Goal: Navigation & Orientation: Go to known website

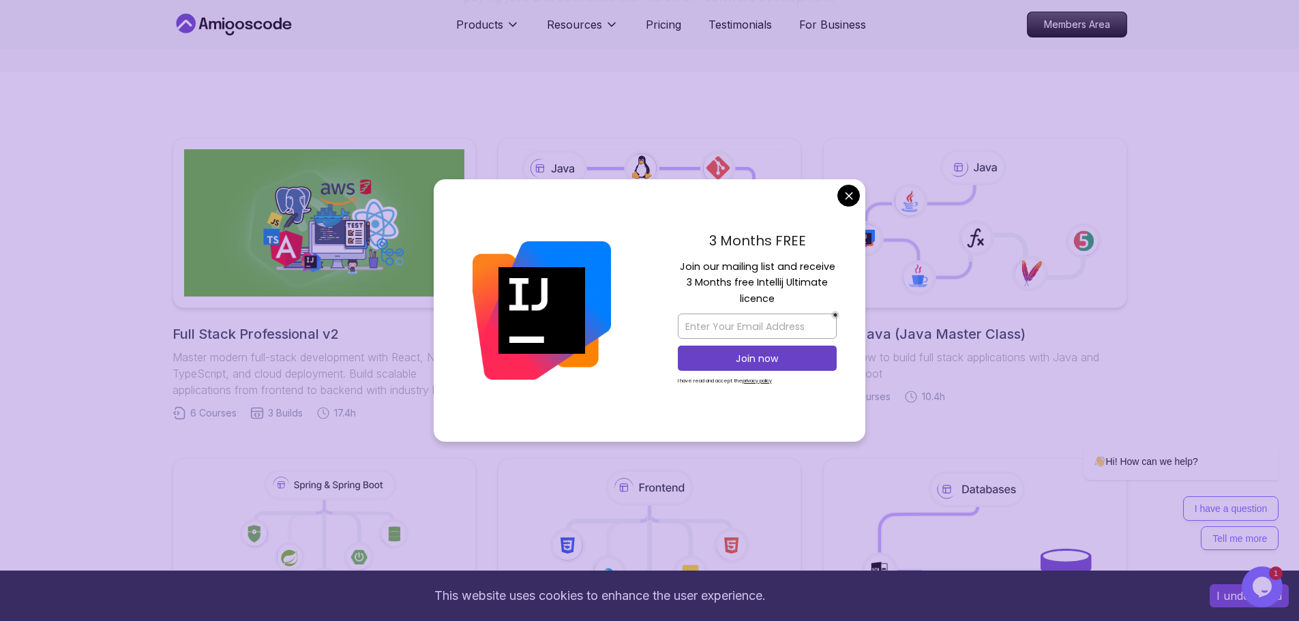
scroll to position [273, 0]
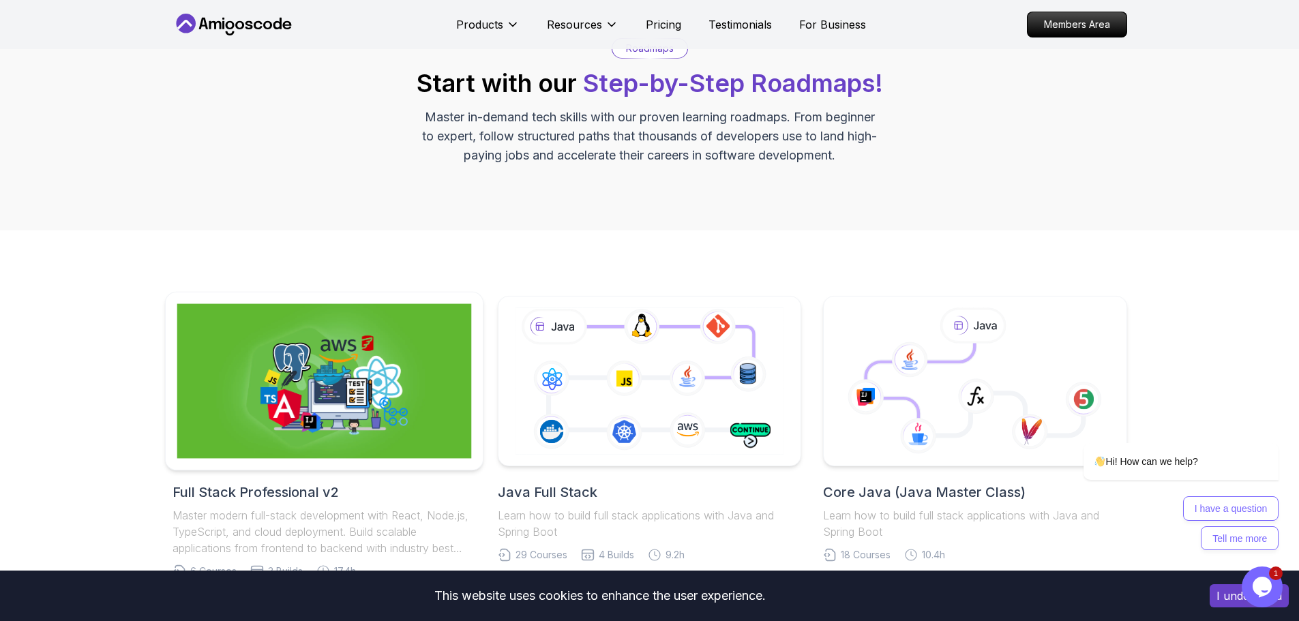
scroll to position [136, 0]
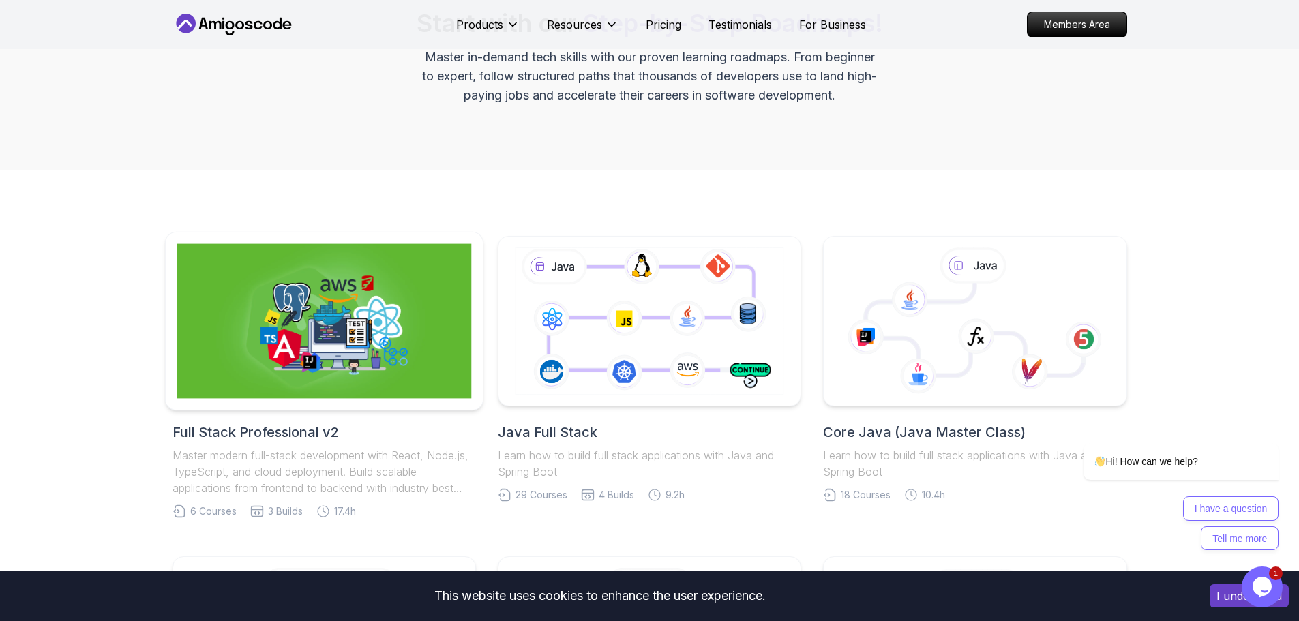
click at [359, 333] on img at bounding box center [324, 321] width 295 height 155
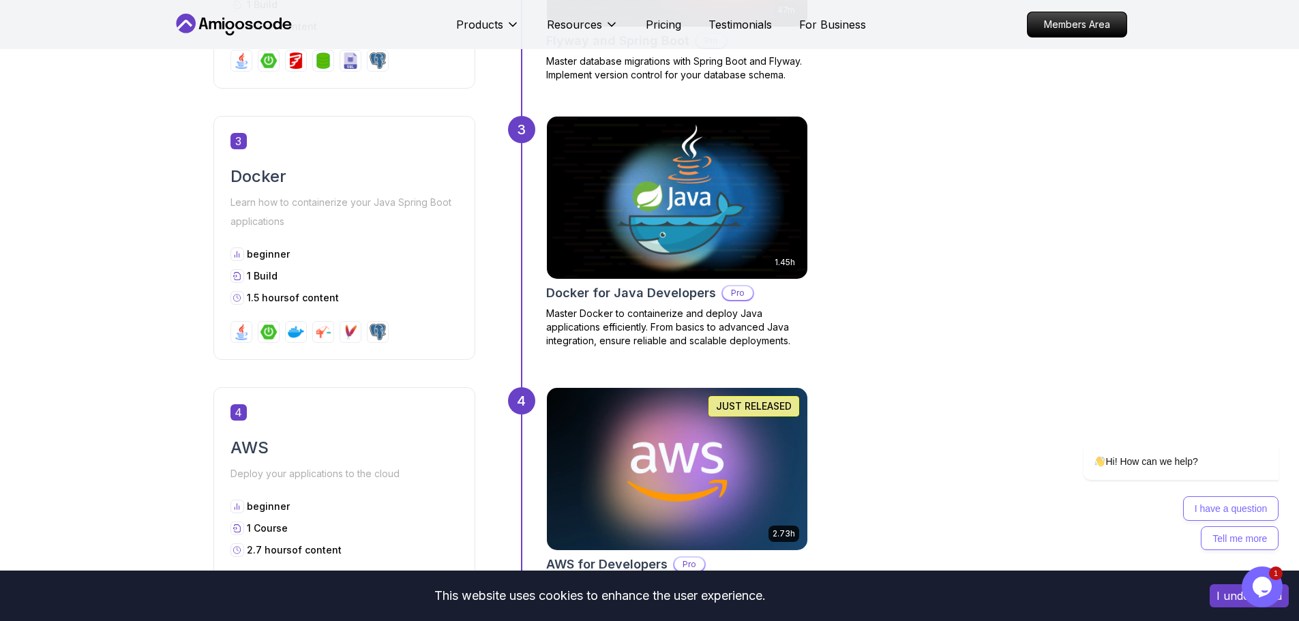
scroll to position [1091, 0]
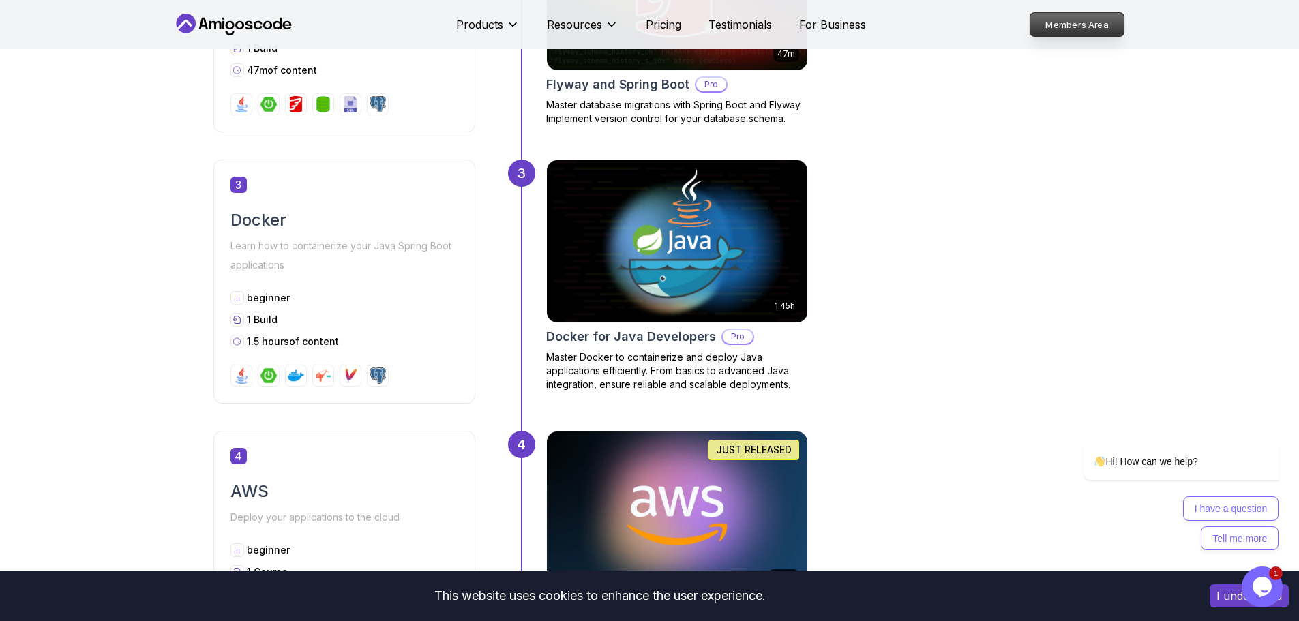
click at [1081, 22] on p "Members Area" at bounding box center [1076, 24] width 94 height 23
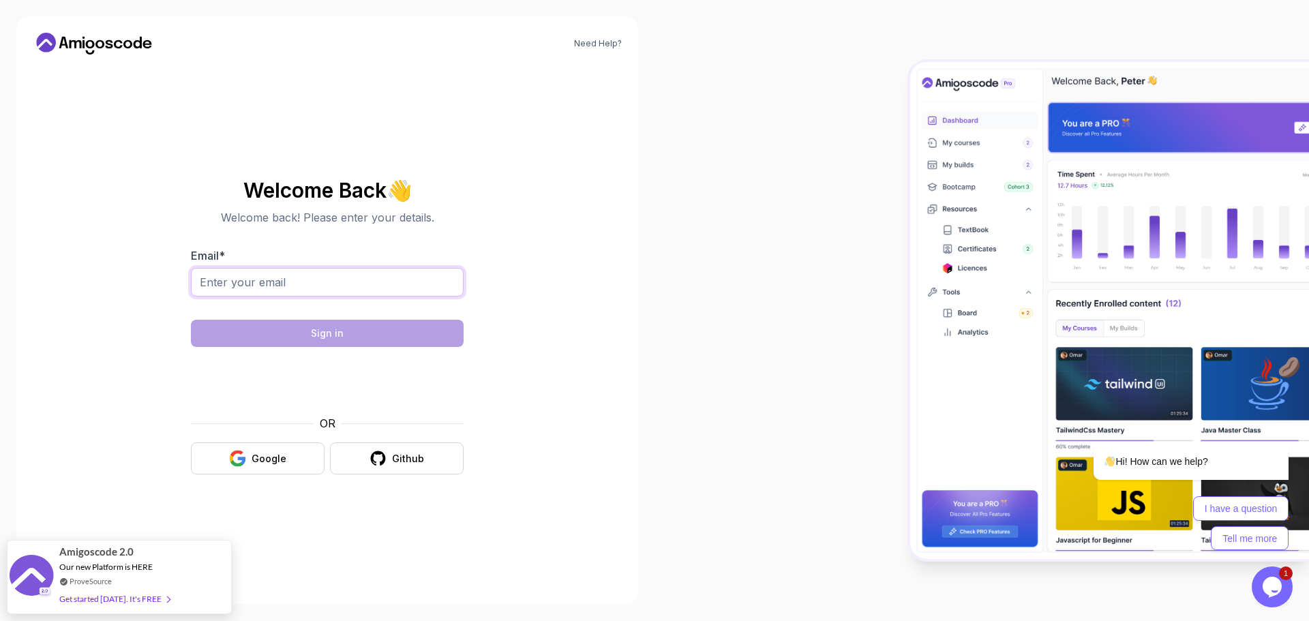
click at [357, 282] on input "Email *" at bounding box center [327, 282] width 273 height 29
click at [680, 397] on div at bounding box center [981, 310] width 654 height 621
click at [1272, 582] on icon "$i18n('chat', 'chat_widget')" at bounding box center [1272, 587] width 19 height 20
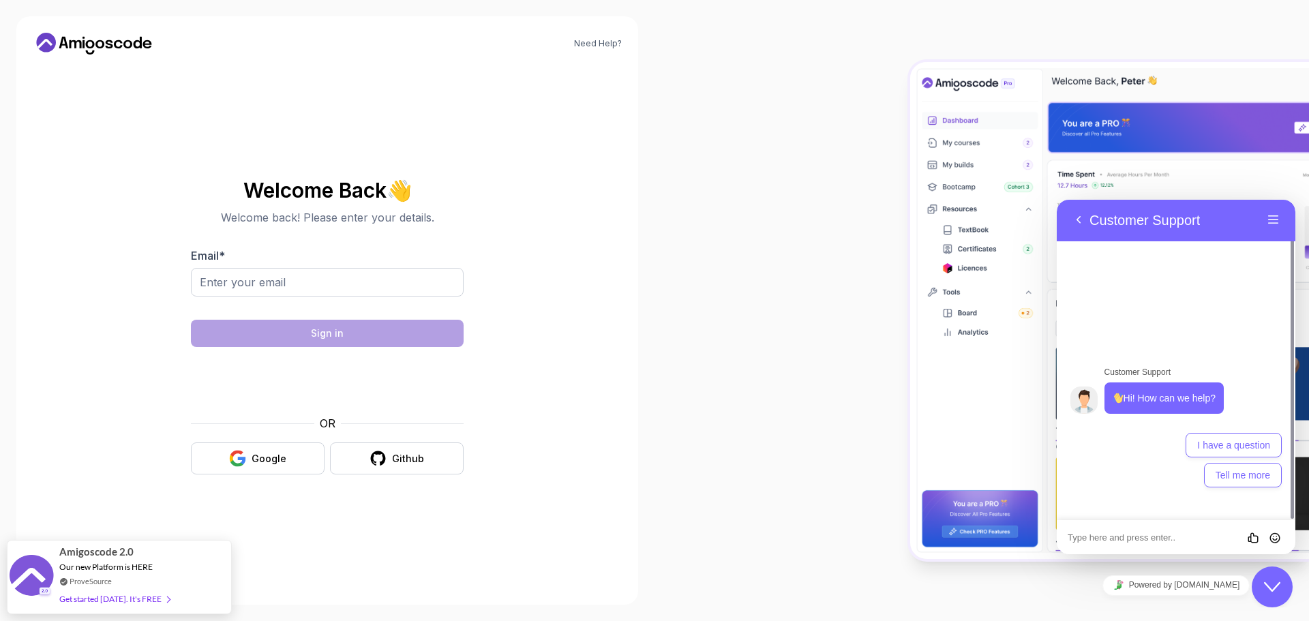
click at [1057, 200] on textarea at bounding box center [1057, 200] width 0 height 0
click at [808, 173] on div at bounding box center [981, 310] width 654 height 621
click at [1072, 217] on button "Back" at bounding box center [1079, 220] width 22 height 20
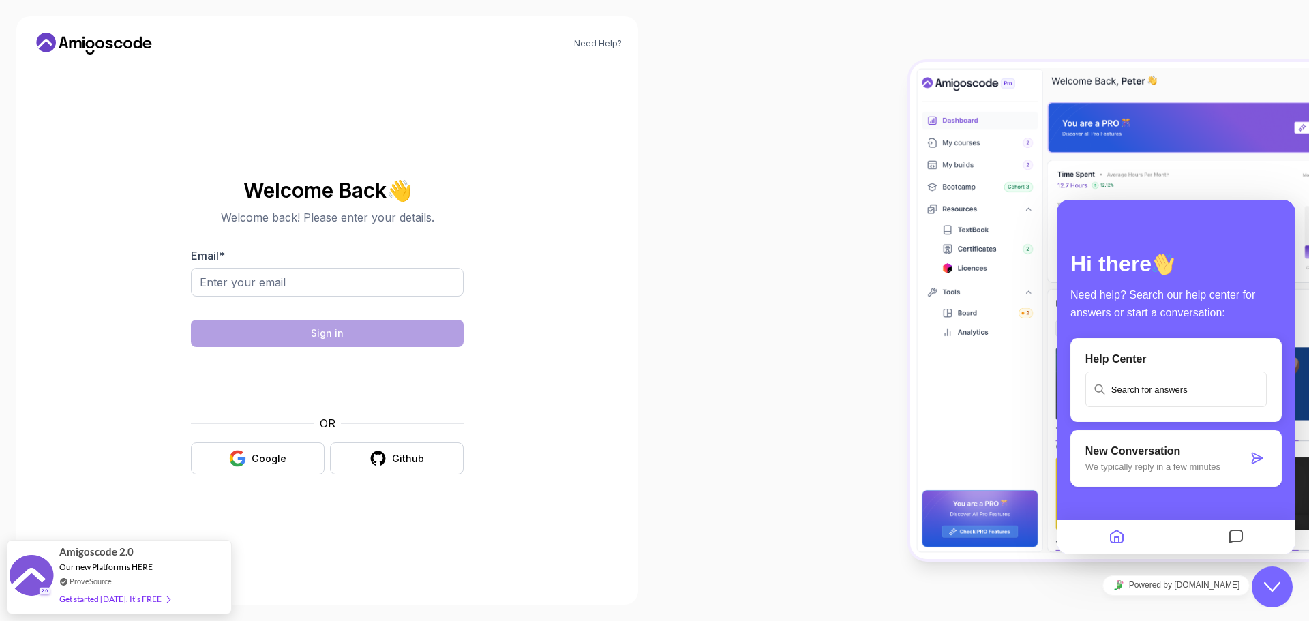
click at [800, 350] on div at bounding box center [981, 310] width 654 height 621
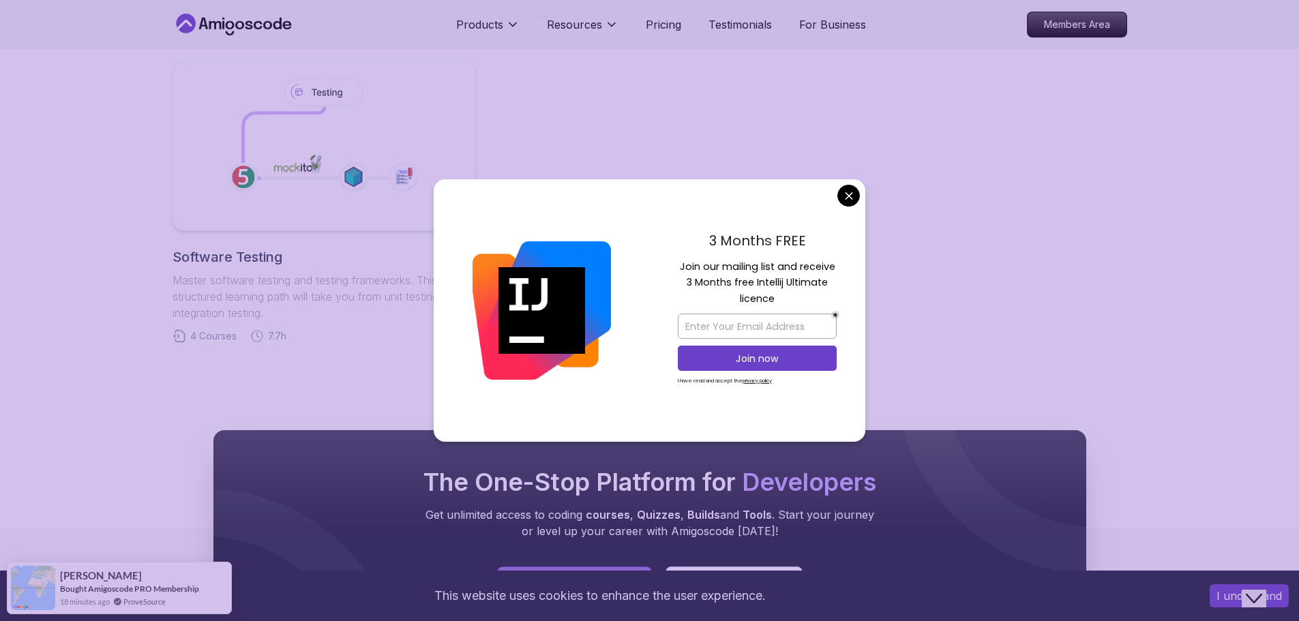
scroll to position [952, 0]
